Goal: Check status: Check status

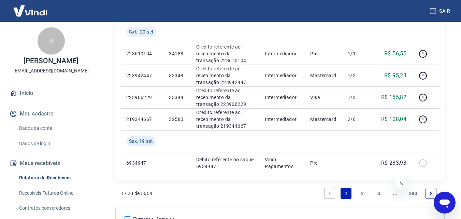
scroll to position [546, 0]
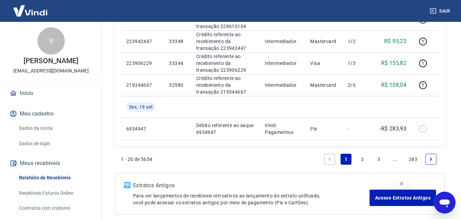
click at [364, 159] on link "2" at bounding box center [362, 159] width 11 height 11
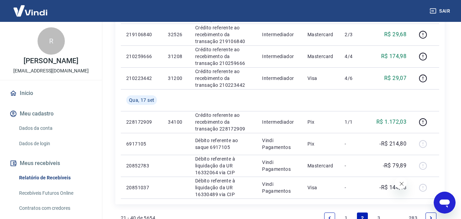
scroll to position [478, 0]
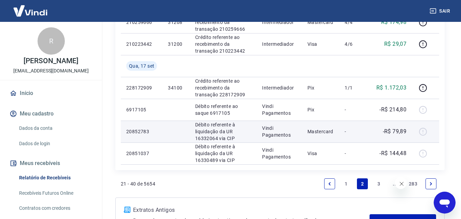
click at [396, 133] on p "-R$ 79,89" at bounding box center [395, 131] width 24 height 8
click at [396, 132] on p "-R$ 79,89" at bounding box center [395, 131] width 24 height 8
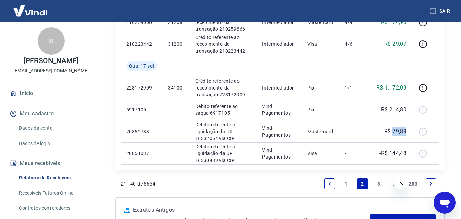
scroll to position [535, 0]
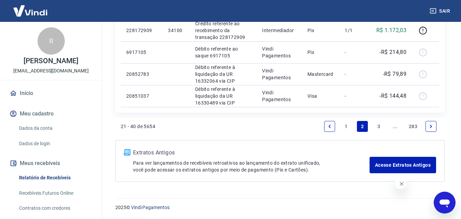
click at [432, 128] on icon "Next page" at bounding box center [431, 126] width 5 height 5
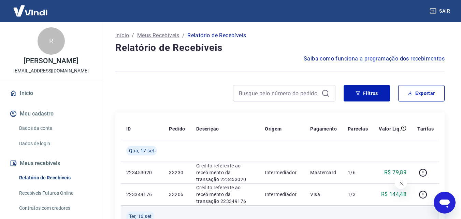
scroll to position [102, 0]
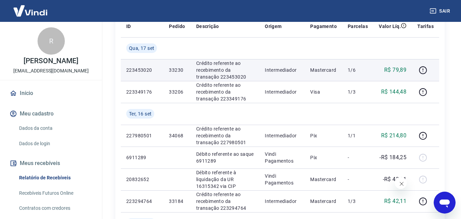
click at [401, 71] on p "R$ 79,89" at bounding box center [396, 70] width 22 height 8
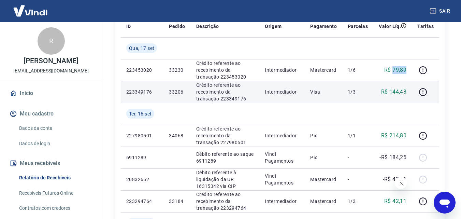
copy p "79,89"
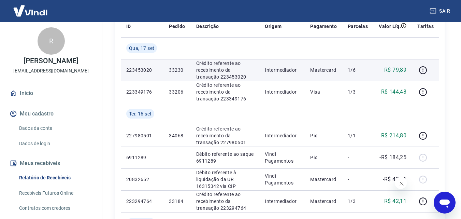
click at [172, 70] on p "33230" at bounding box center [177, 70] width 16 height 7
copy p "33230"
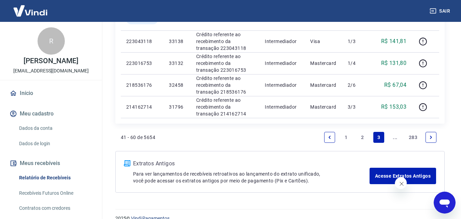
scroll to position [557, 0]
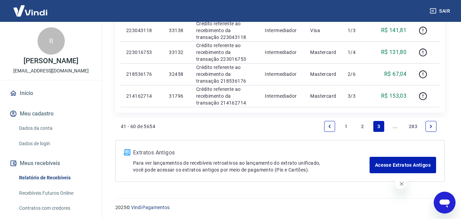
click at [334, 123] on link "Previous page" at bounding box center [329, 126] width 11 height 11
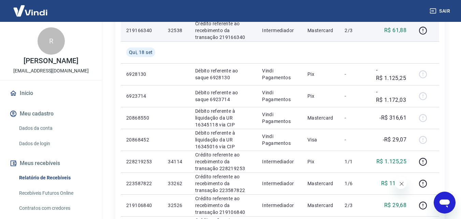
scroll to position [307, 0]
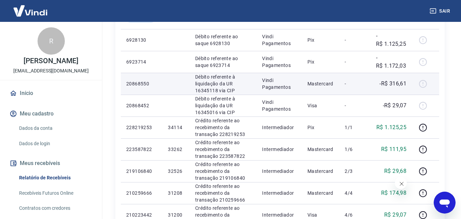
click at [400, 84] on p "-R$ 316,61" at bounding box center [393, 84] width 27 height 8
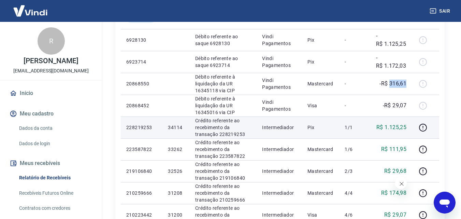
scroll to position [342, 0]
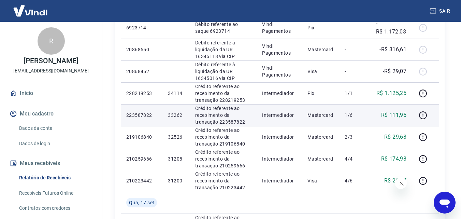
click at [398, 112] on p "R$ 111,95" at bounding box center [394, 115] width 26 height 8
copy p "111,95"
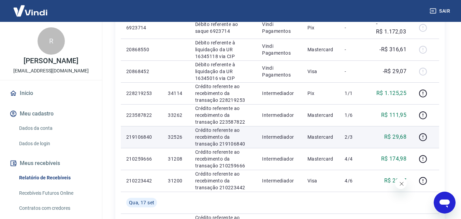
click at [398, 137] on p "R$ 29,68" at bounding box center [396, 137] width 22 height 8
copy p "29,68"
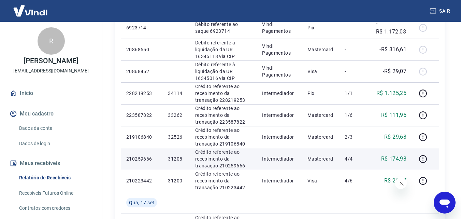
click at [402, 161] on p "R$ 174,98" at bounding box center [394, 159] width 26 height 8
copy p "174,98"
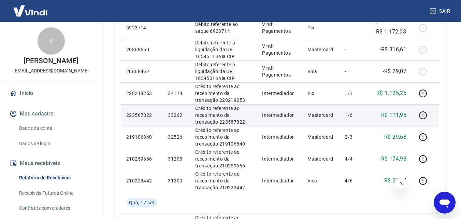
click at [396, 114] on p "R$ 111,95" at bounding box center [394, 115] width 26 height 8
click at [182, 114] on p "33262" at bounding box center [176, 115] width 16 height 7
click at [178, 115] on p "33262" at bounding box center [176, 115] width 16 height 7
click at [177, 115] on p "33262" at bounding box center [176, 115] width 16 height 7
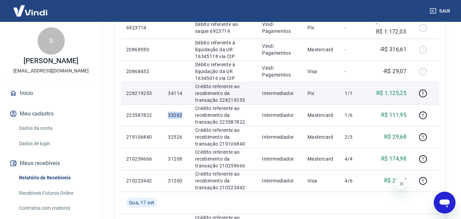
copy p "33262"
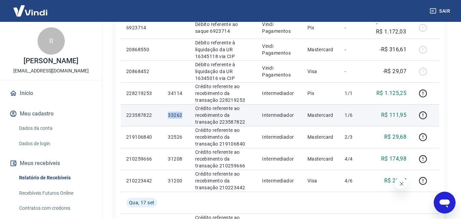
copy p "33262"
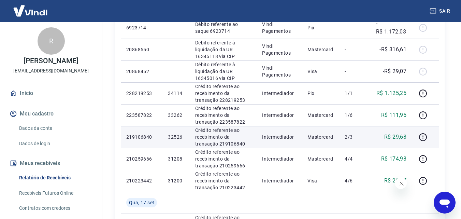
click at [178, 136] on p "32526" at bounding box center [176, 137] width 16 height 7
copy p "32526"
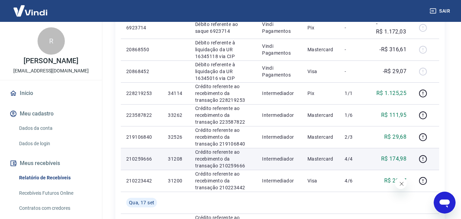
click at [176, 162] on td "31208" at bounding box center [176, 159] width 27 height 22
click at [176, 159] on p "31208" at bounding box center [176, 158] width 16 height 7
copy p "31208"
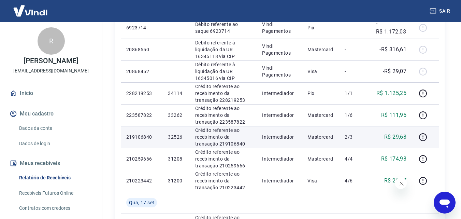
click at [397, 136] on p "R$ 29,68" at bounding box center [396, 137] width 22 height 8
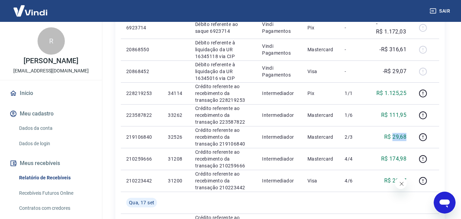
scroll to position [444, 0]
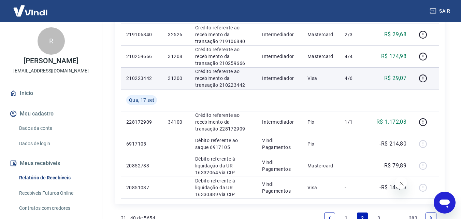
click at [396, 75] on p "R$ 29,07" at bounding box center [396, 78] width 22 height 8
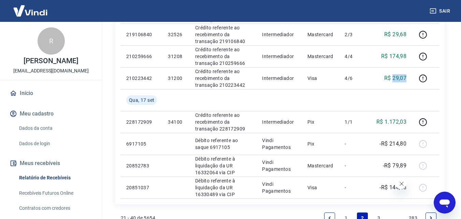
copy p "29,07"
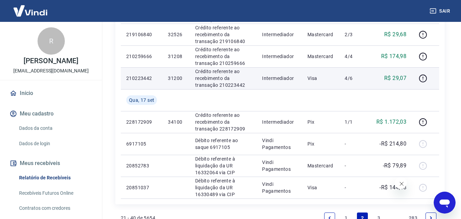
click at [177, 75] on p "31200" at bounding box center [176, 78] width 16 height 7
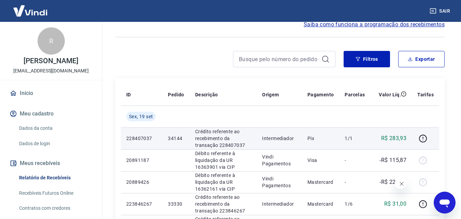
scroll to position [68, 0]
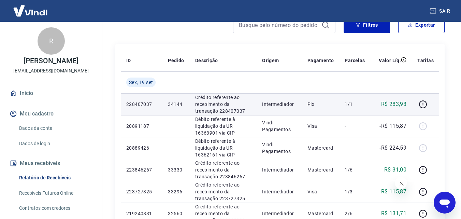
click at [398, 104] on p "R$ 283,93" at bounding box center [394, 104] width 26 height 8
click at [174, 105] on p "34144" at bounding box center [176, 104] width 16 height 7
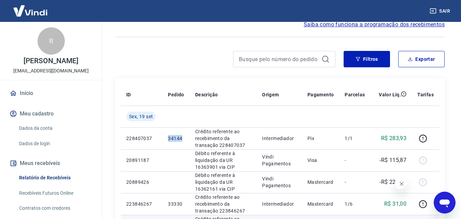
scroll to position [171, 0]
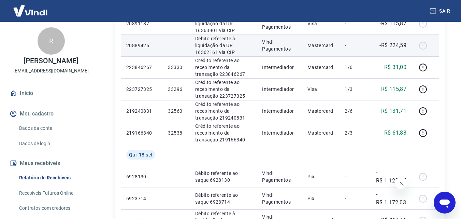
click at [395, 44] on p "-R$ 224,59" at bounding box center [393, 45] width 27 height 8
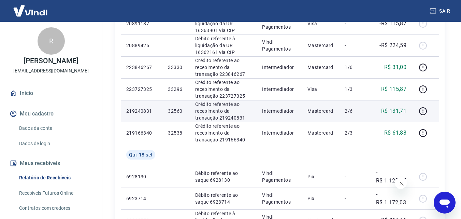
click at [398, 111] on p "R$ 131,71" at bounding box center [394, 111] width 26 height 8
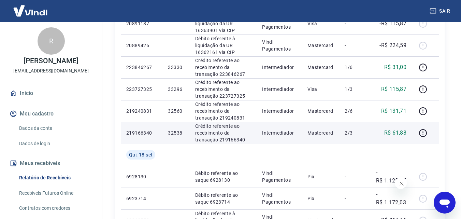
click at [391, 131] on p "R$ 61,88" at bounding box center [396, 133] width 22 height 8
click at [391, 138] on td "R$ 61,88" at bounding box center [392, 133] width 42 height 22
click at [395, 129] on p "R$ 61,88" at bounding box center [396, 133] width 22 height 8
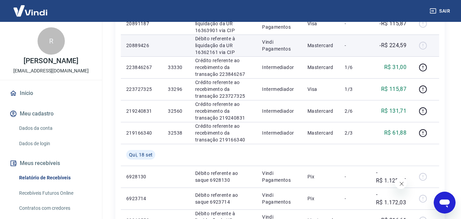
click at [395, 44] on p "-R$ 224,59" at bounding box center [393, 45] width 27 height 8
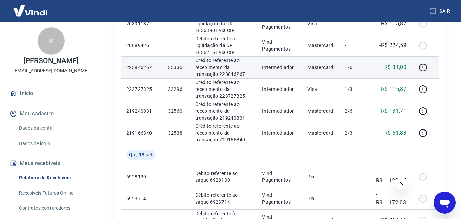
click at [396, 68] on p "R$ 31,00" at bounding box center [396, 67] width 22 height 8
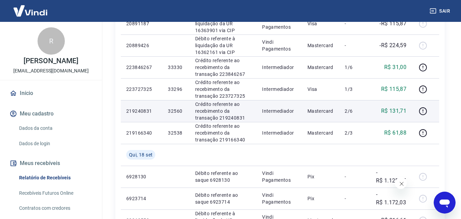
click at [402, 109] on p "R$ 131,71" at bounding box center [394, 111] width 26 height 8
click at [402, 110] on p "R$ 131,71" at bounding box center [394, 111] width 26 height 8
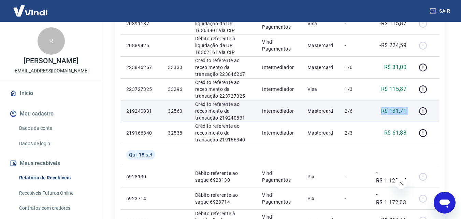
click at [401, 110] on p "R$ 131,71" at bounding box center [394, 111] width 26 height 8
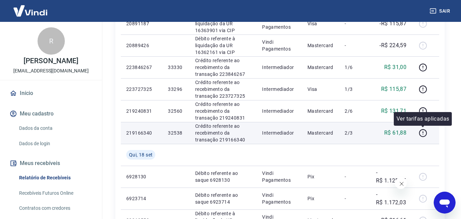
click at [403, 134] on p "R$ 61,88" at bounding box center [396, 133] width 22 height 8
click at [403, 133] on p "R$ 61,88" at bounding box center [396, 133] width 22 height 8
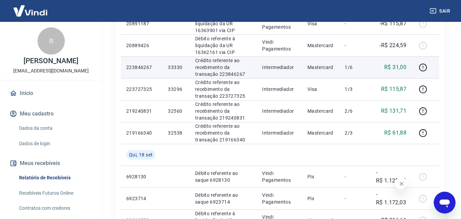
click at [180, 64] on p "33330" at bounding box center [176, 67] width 16 height 7
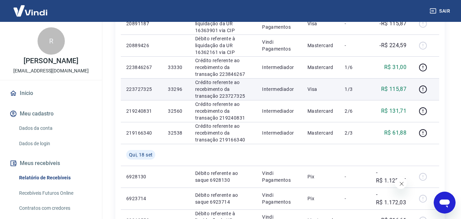
click at [177, 89] on p "33296" at bounding box center [176, 89] width 16 height 7
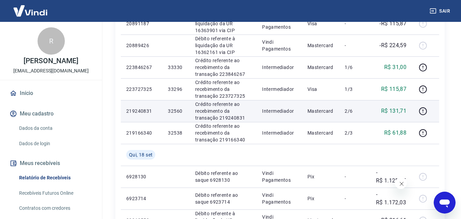
click at [174, 109] on p "32560" at bounding box center [176, 111] width 16 height 7
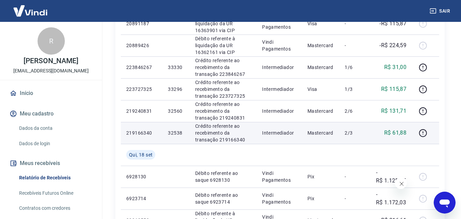
click at [180, 133] on p "32538" at bounding box center [176, 132] width 16 height 7
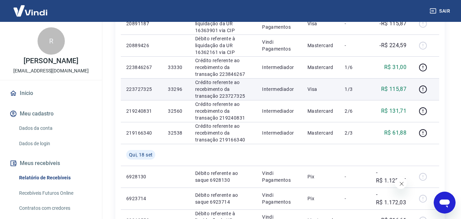
click at [396, 89] on p "R$ 115,87" at bounding box center [394, 89] width 26 height 8
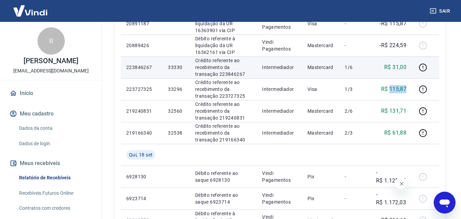
scroll to position [137, 0]
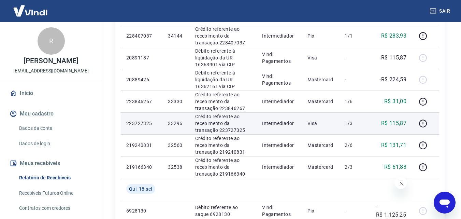
click at [171, 125] on p "33296" at bounding box center [176, 123] width 16 height 7
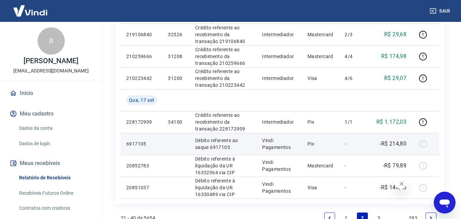
scroll to position [535, 0]
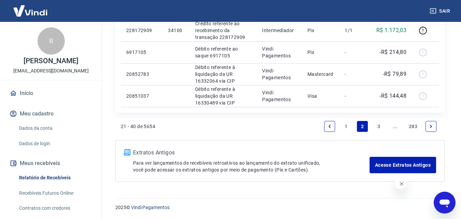
click at [331, 124] on icon "Previous page" at bounding box center [330, 126] width 5 height 5
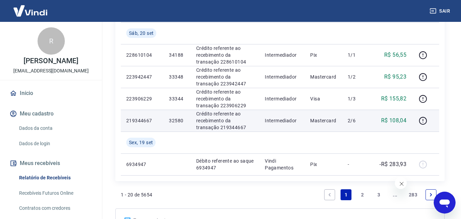
scroll to position [477, 0]
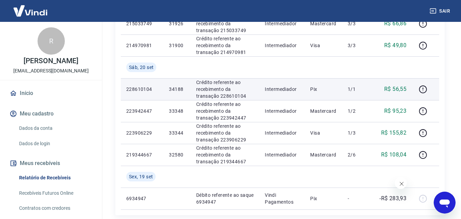
click at [401, 90] on p "R$ 56,55" at bounding box center [396, 89] width 22 height 8
click at [177, 89] on p "34188" at bounding box center [177, 89] width 16 height 7
